Goal: Navigation & Orientation: Find specific page/section

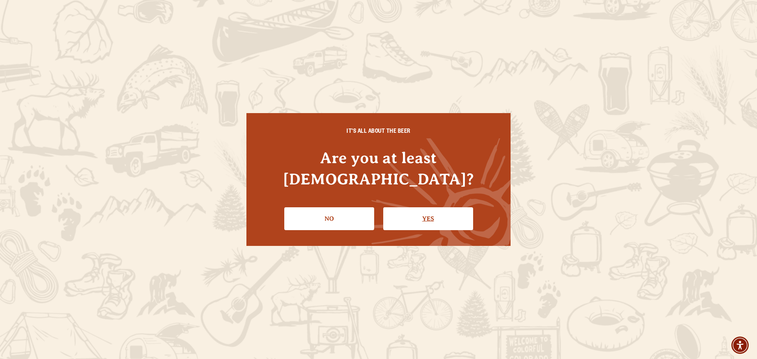
click at [430, 207] on link "Yes" at bounding box center [428, 218] width 90 height 23
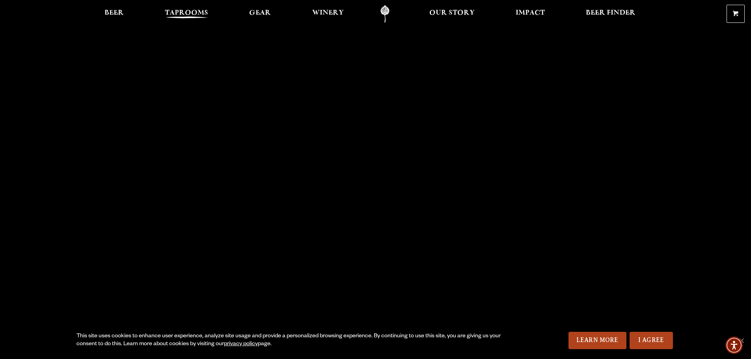
click at [196, 16] on span "Taprooms" at bounding box center [186, 13] width 43 height 6
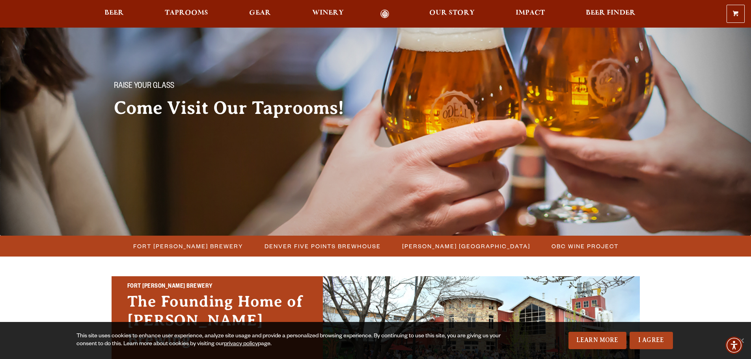
scroll to position [39, 0]
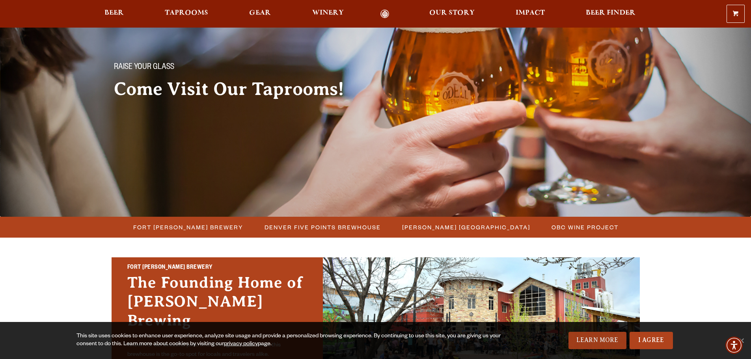
click at [599, 340] on link "Learn More" at bounding box center [598, 340] width 58 height 17
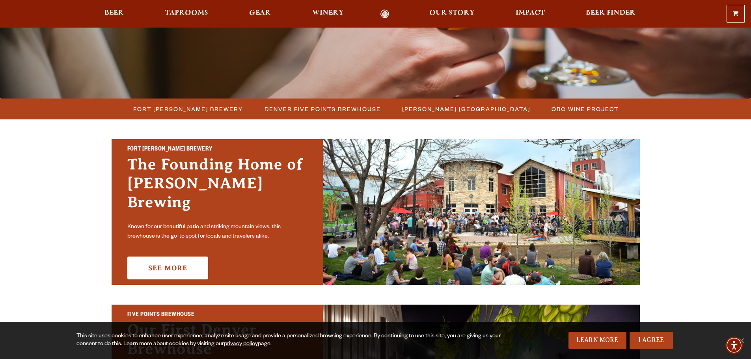
scroll to position [0, 0]
